Goal: Information Seeking & Learning: Find specific fact

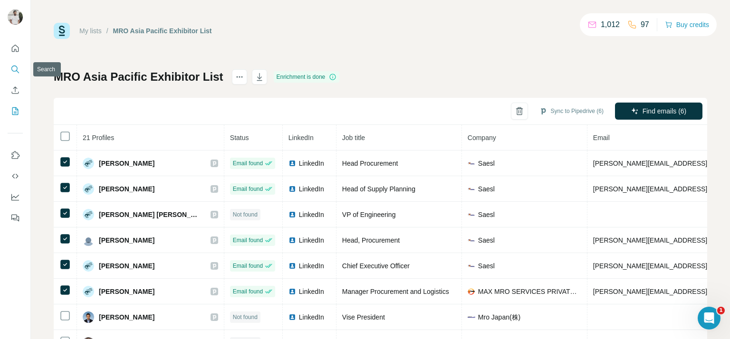
click at [17, 67] on icon "Search" at bounding box center [15, 70] width 10 height 10
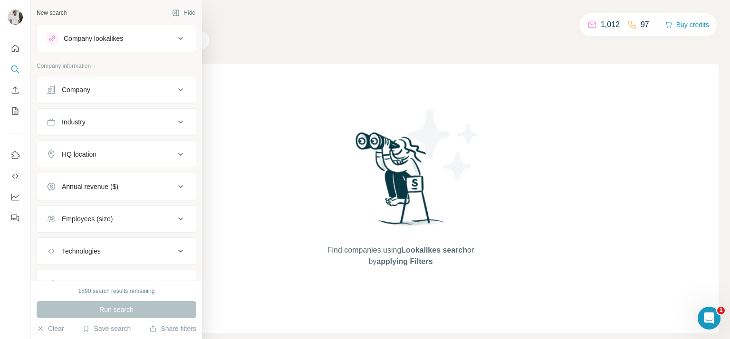
click at [112, 95] on button "Company" at bounding box center [116, 89] width 159 height 23
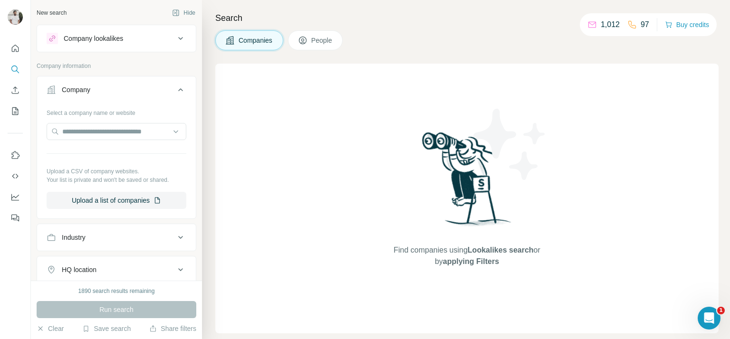
click at [314, 38] on span "People" at bounding box center [322, 41] width 22 height 10
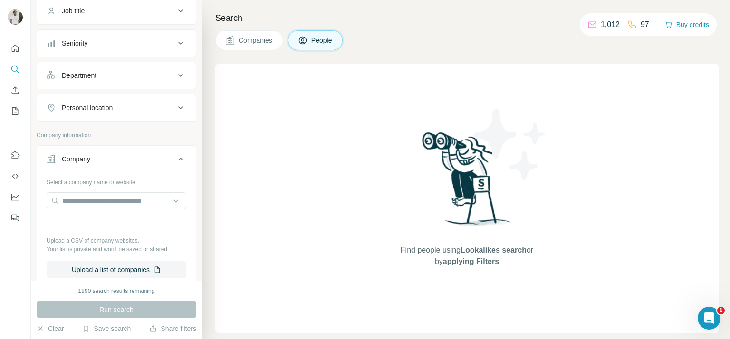
scroll to position [90, 0]
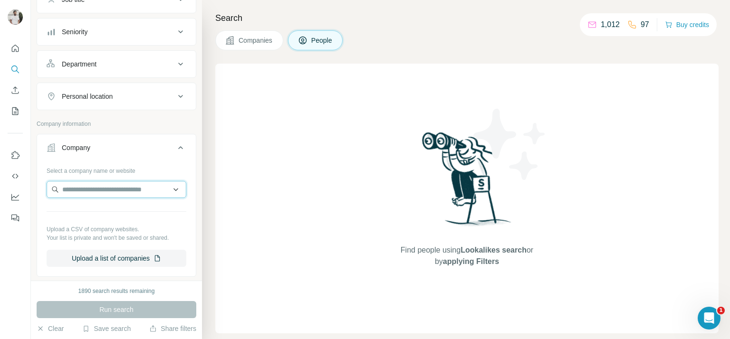
click at [105, 192] on input "text" at bounding box center [117, 189] width 140 height 17
paste input "**********"
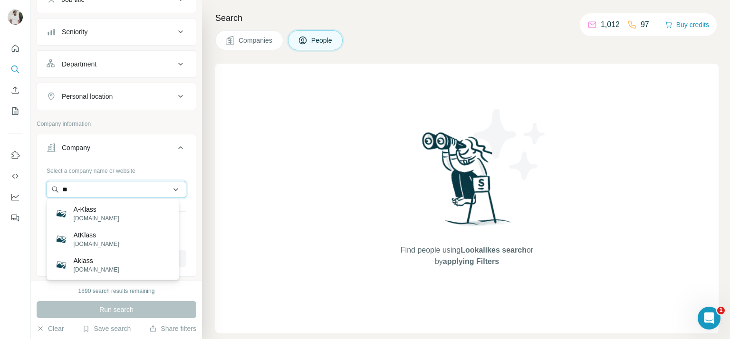
type input "*"
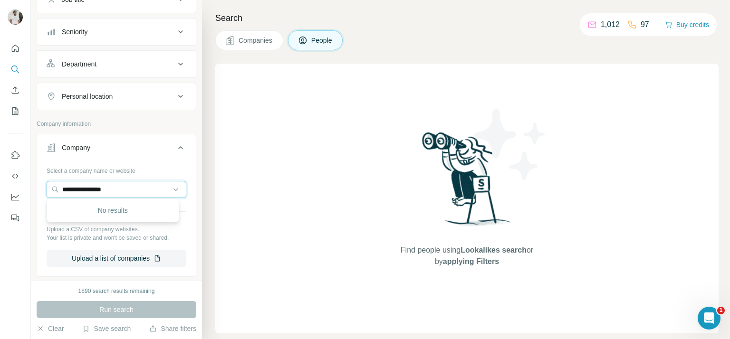
type input "**********"
click at [237, 40] on button "Companies" at bounding box center [249, 40] width 68 height 20
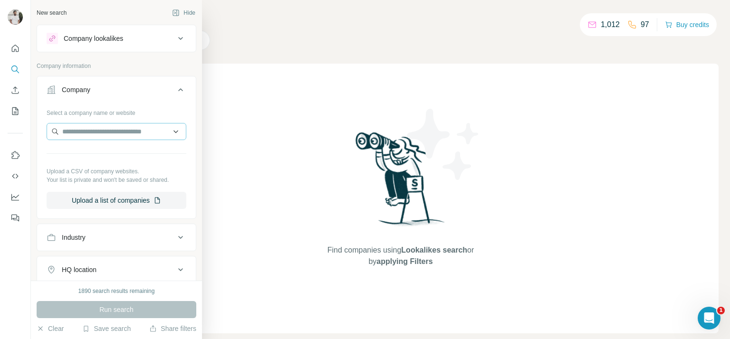
drag, startPoint x: 78, startPoint y: 119, endPoint x: 81, endPoint y: 127, distance: 8.1
click at [81, 127] on div "Select a company name or website Upload a CSV of company websites. Your list is…" at bounding box center [117, 157] width 140 height 104
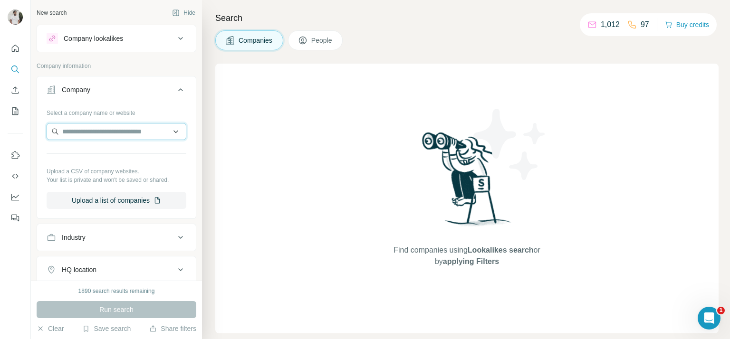
click at [81, 127] on input "text" at bounding box center [117, 131] width 140 height 17
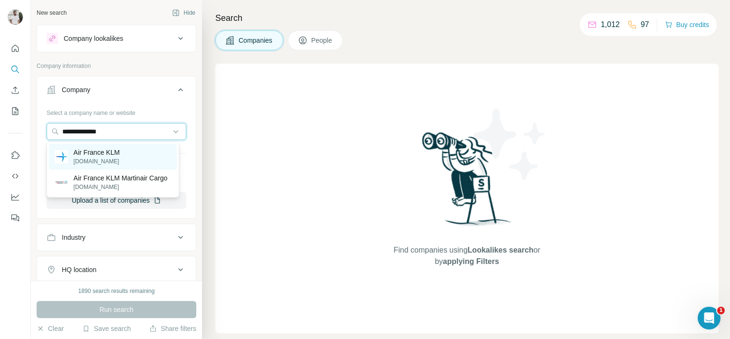
type input "**********"
click at [92, 145] on div "Air France KLM [DOMAIN_NAME]" at bounding box center [113, 157] width 128 height 26
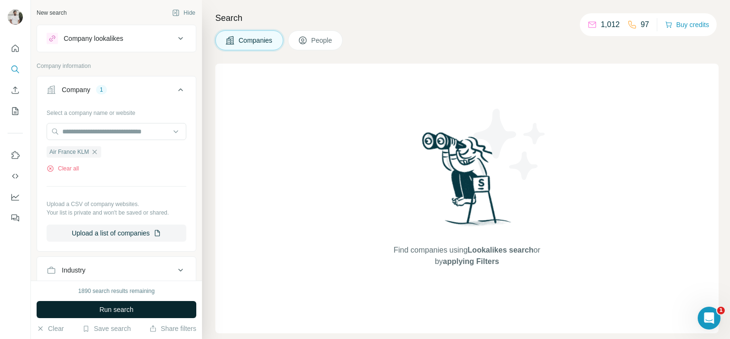
click at [118, 301] on button "Run search" at bounding box center [117, 309] width 160 height 17
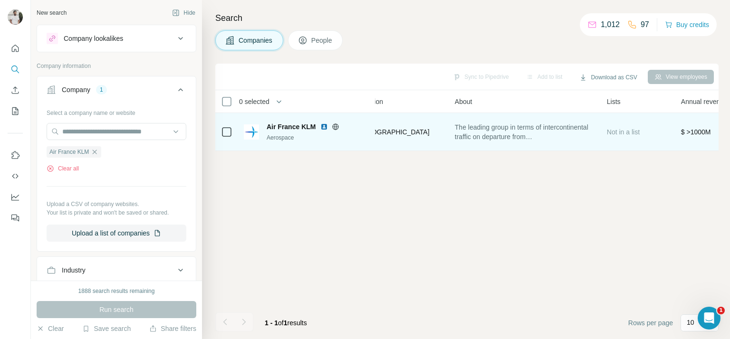
scroll to position [0, 178]
click at [498, 138] on span "The leading group in terms of intercontinental traffic on departure from [GEOGR…" at bounding box center [513, 132] width 141 height 19
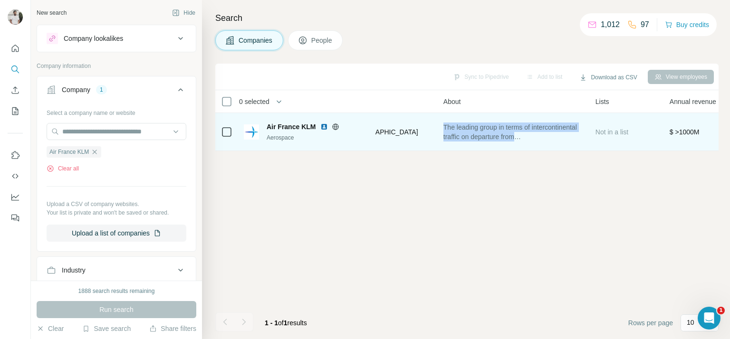
click at [498, 138] on span "The leading group in terms of intercontinental traffic on departure from [GEOGR…" at bounding box center [513, 132] width 141 height 19
click at [578, 136] on span "The leading group in terms of intercontinental traffic on departure from [GEOGR…" at bounding box center [513, 132] width 141 height 19
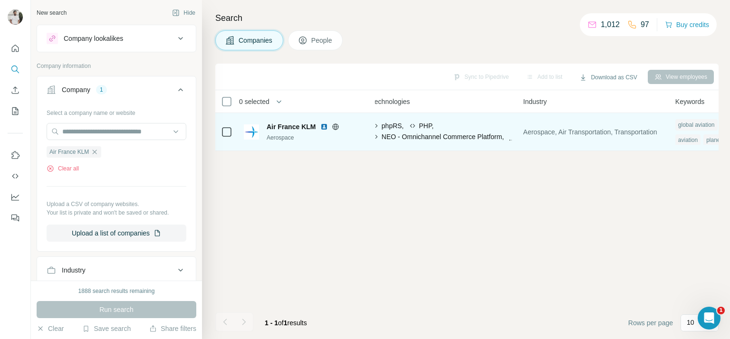
scroll to position [0, 662]
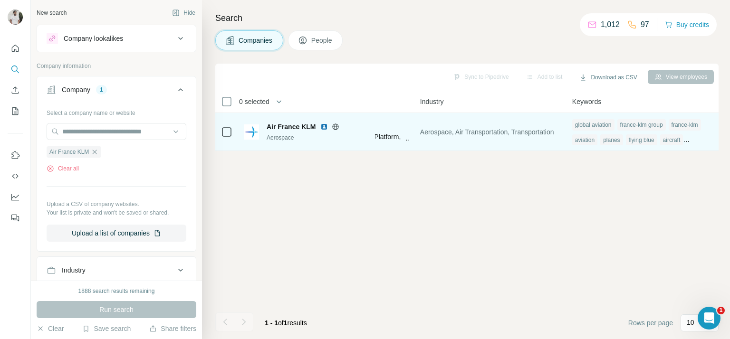
click at [683, 141] on div "aircraft" at bounding box center [671, 139] width 23 height 11
